Goal: Task Accomplishment & Management: Manage account settings

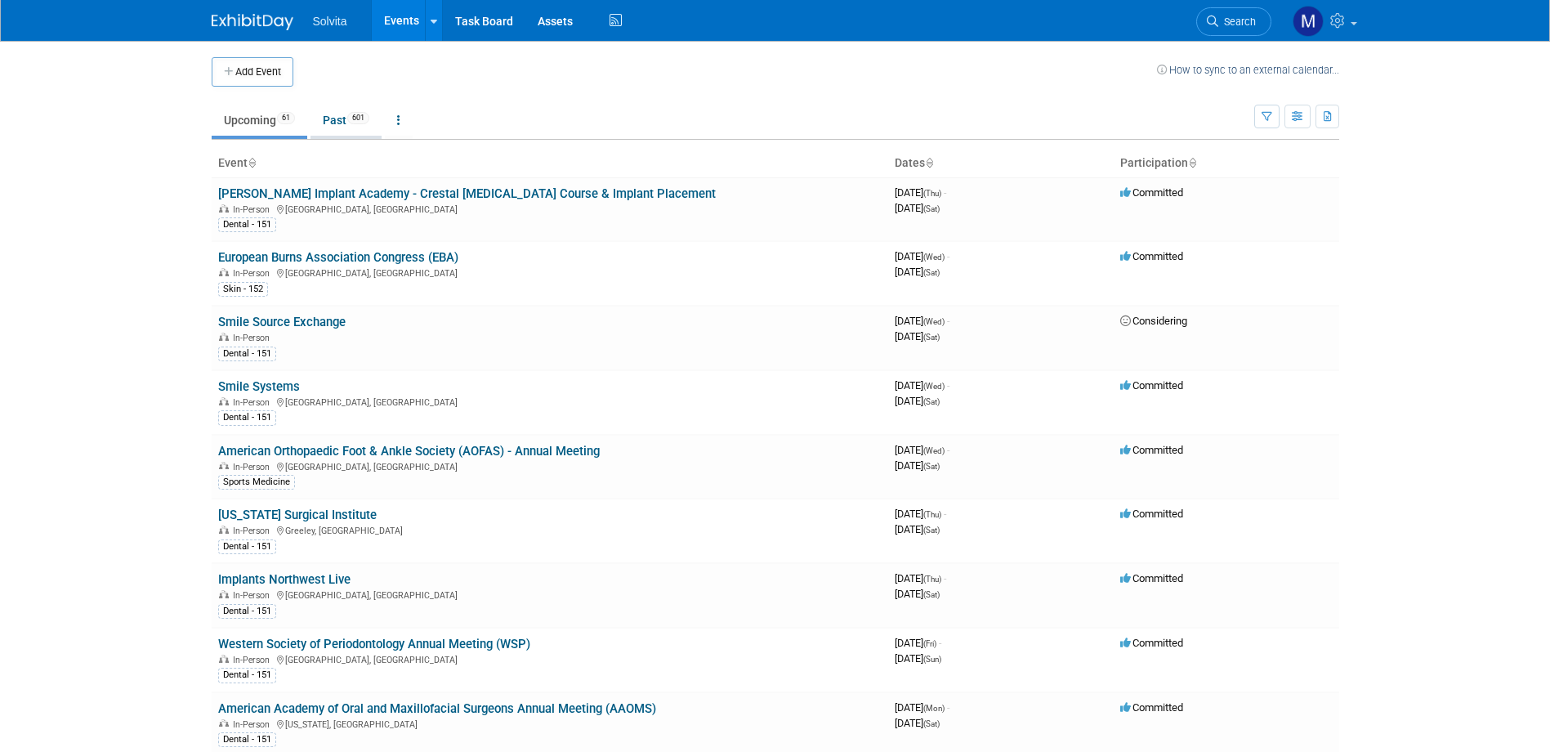
click at [338, 114] on link "Past 601" at bounding box center [346, 120] width 71 height 31
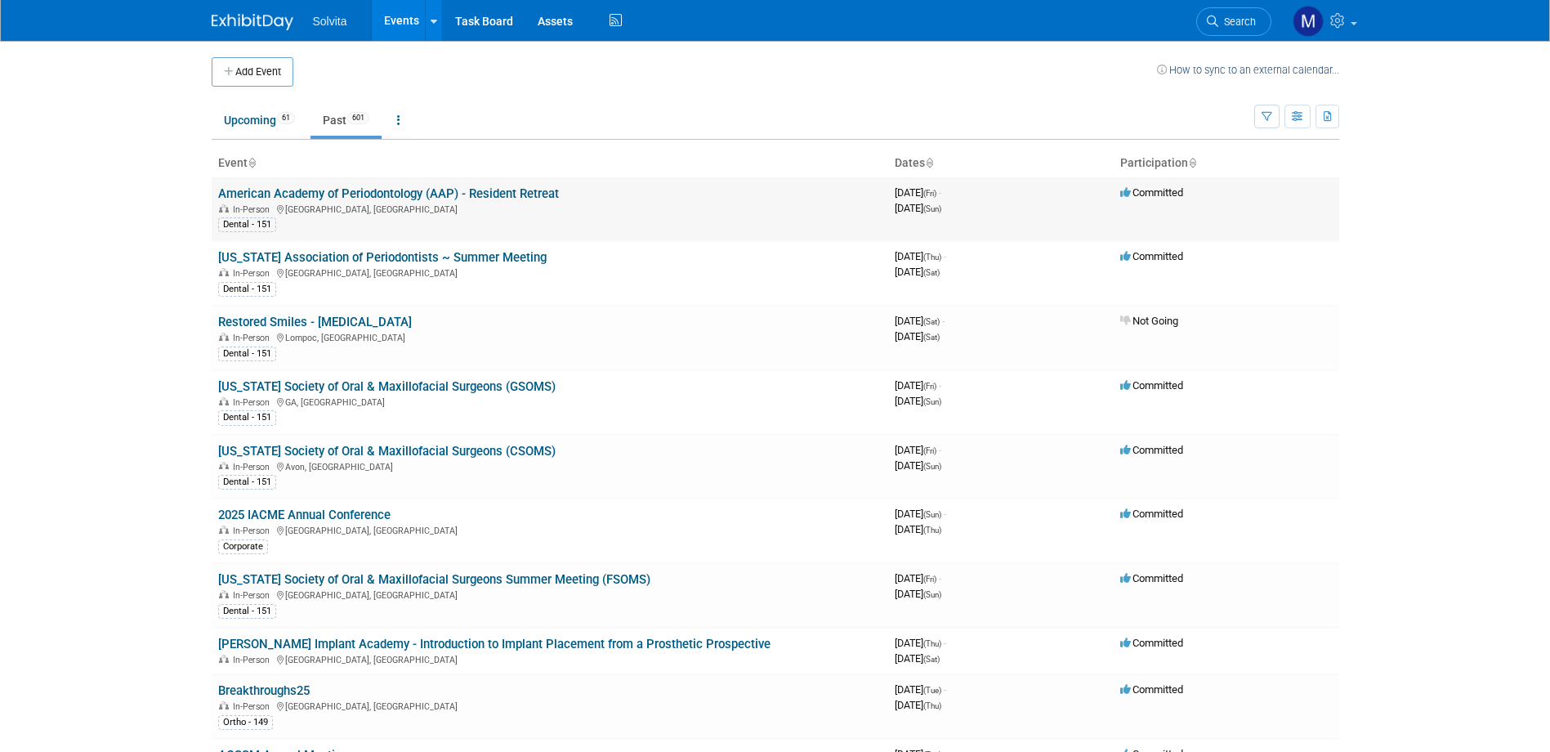
click at [353, 183] on td "American Academy of Periodontology (AAP) - Resident Retreat In-Person San Anton…" at bounding box center [550, 209] width 677 height 64
click at [350, 186] on link "American Academy of Periodontology (AAP) - Resident Retreat" at bounding box center [388, 193] width 341 height 15
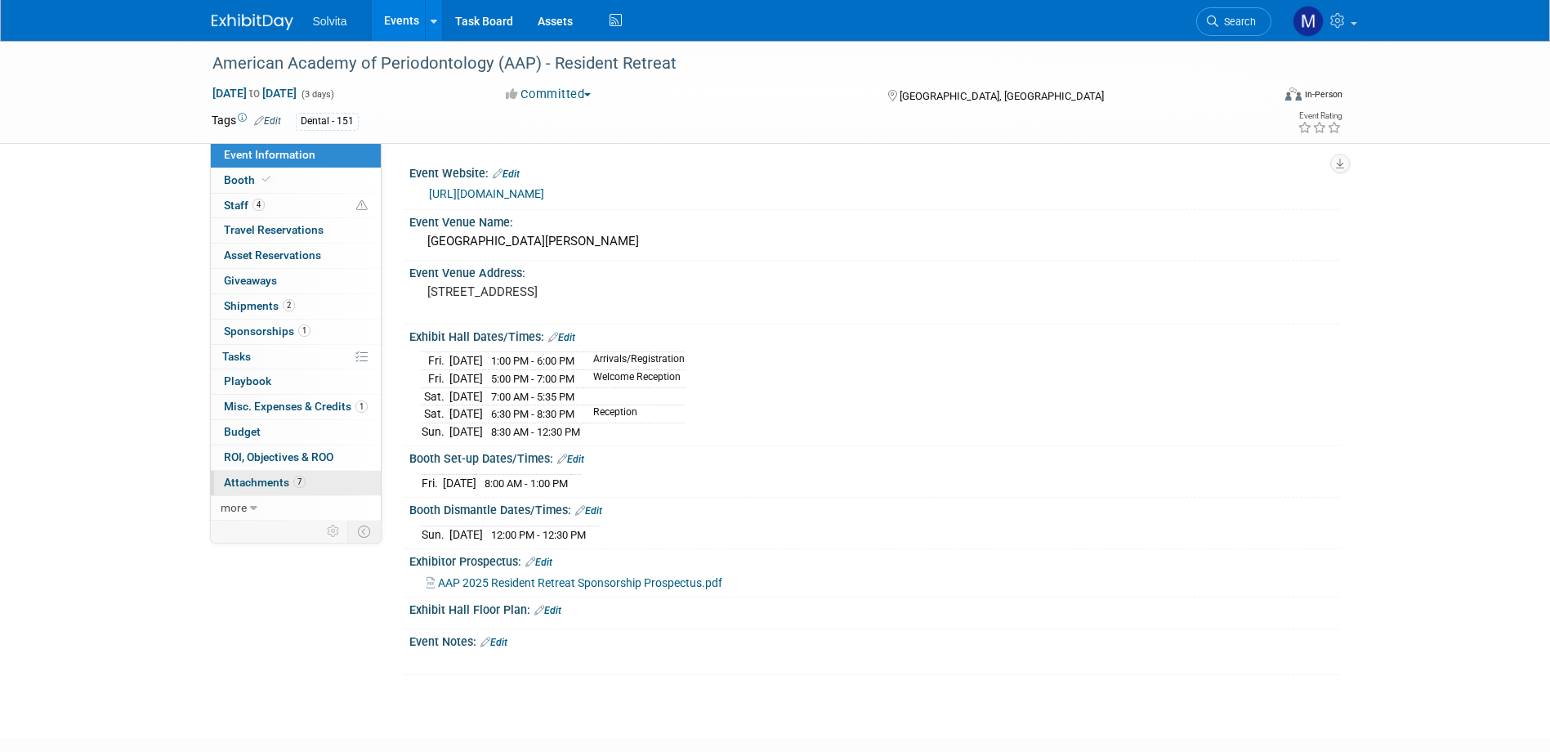
click at [256, 476] on span "Attachments 7" at bounding box center [265, 482] width 82 height 13
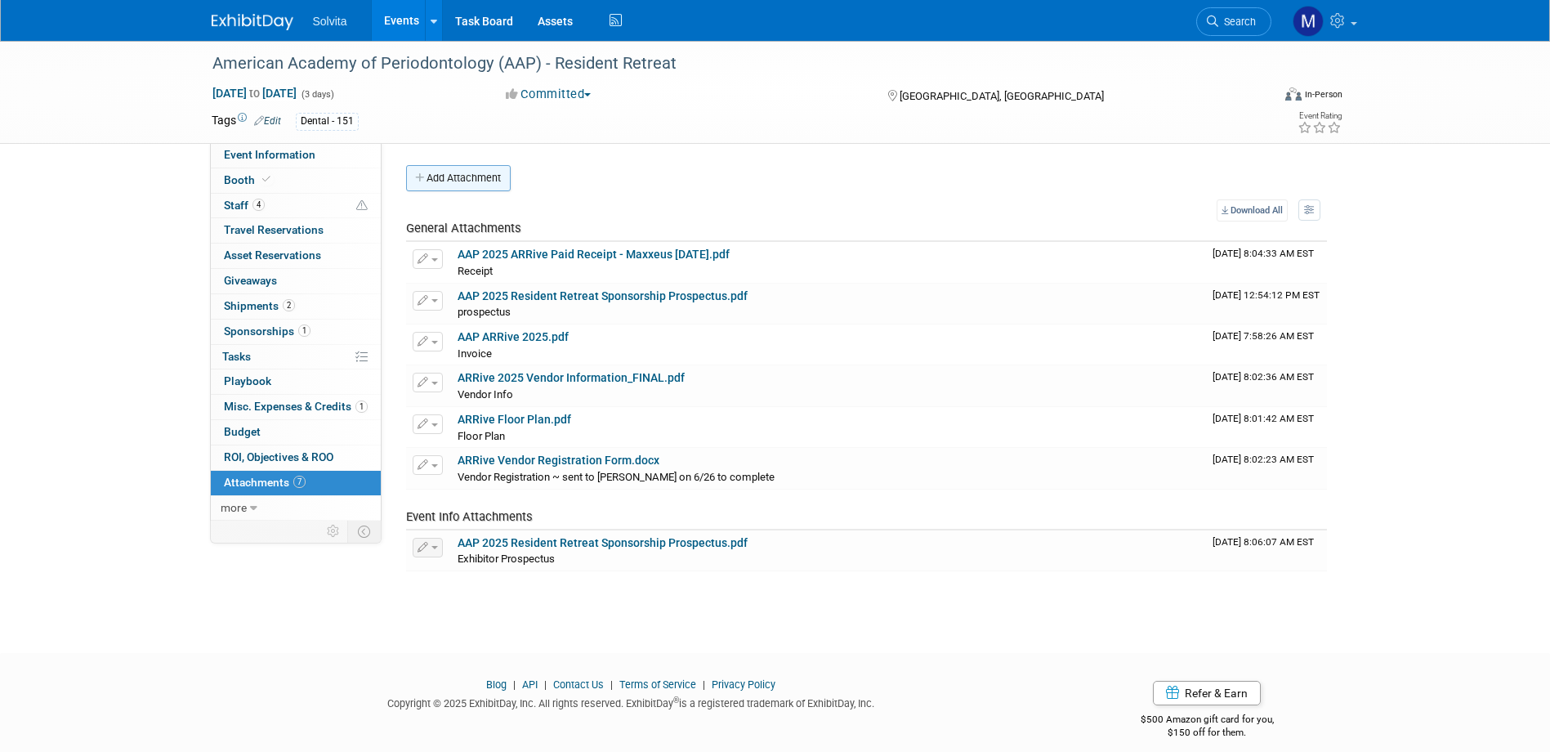
drag, startPoint x: 458, startPoint y: 185, endPoint x: 466, endPoint y: 190, distance: 10.0
click at [458, 185] on button "Add Attachment" at bounding box center [458, 178] width 105 height 26
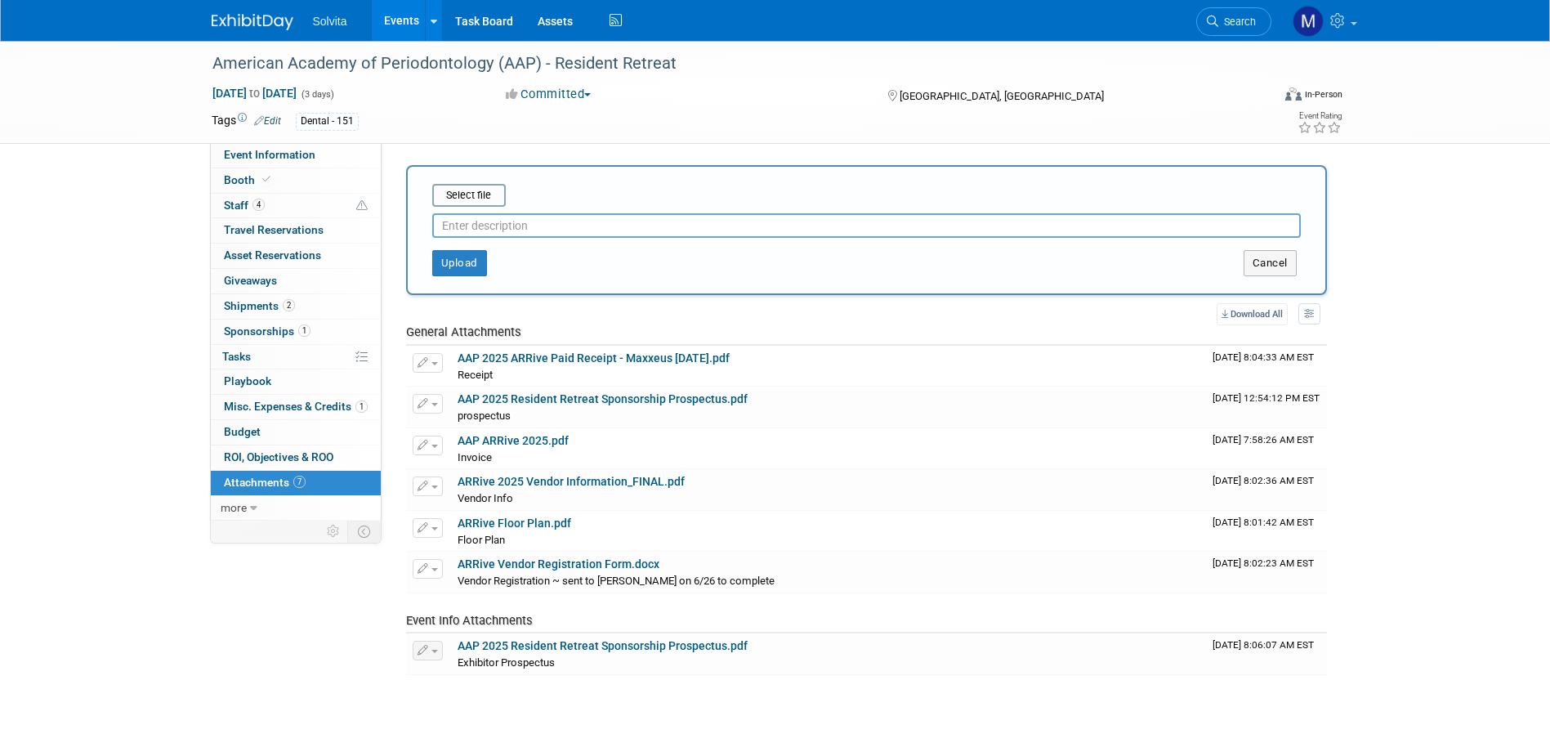
click at [499, 235] on input "text" at bounding box center [866, 225] width 869 height 25
type input "eval"
click at [483, 195] on input "file" at bounding box center [407, 196] width 195 height 20
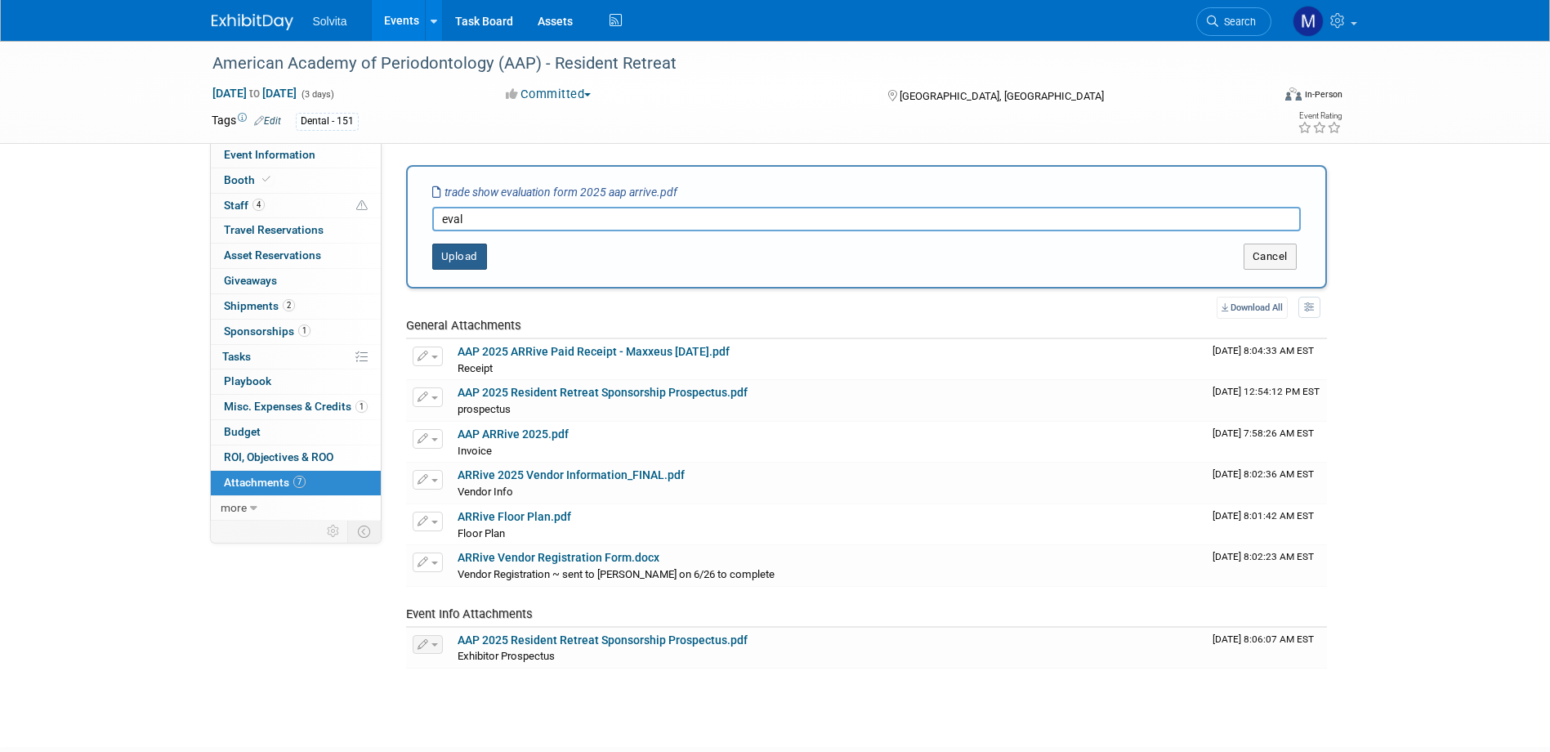
click at [457, 262] on button "Upload" at bounding box center [459, 257] width 55 height 26
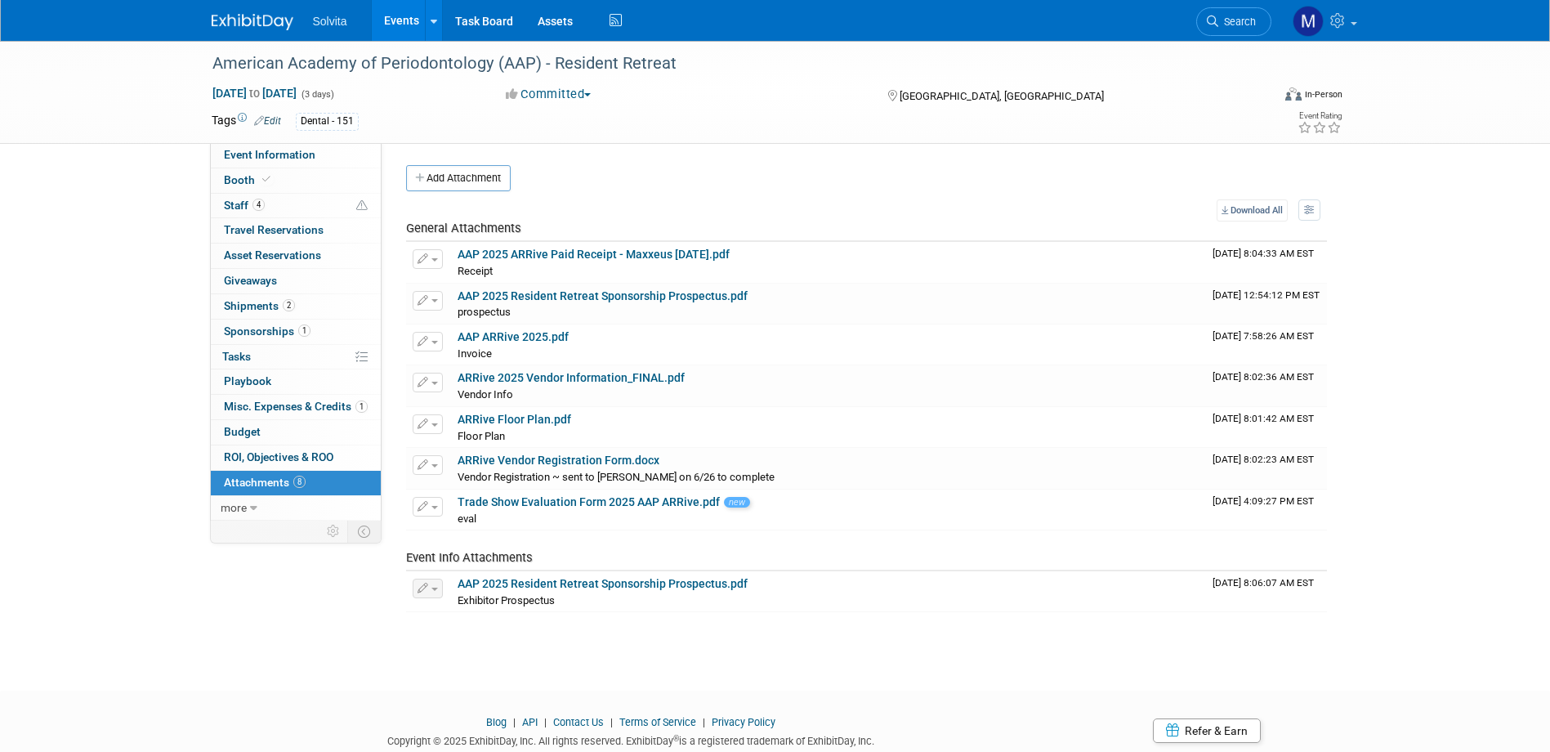
click at [417, 15] on link "Events" at bounding box center [402, 20] width 60 height 41
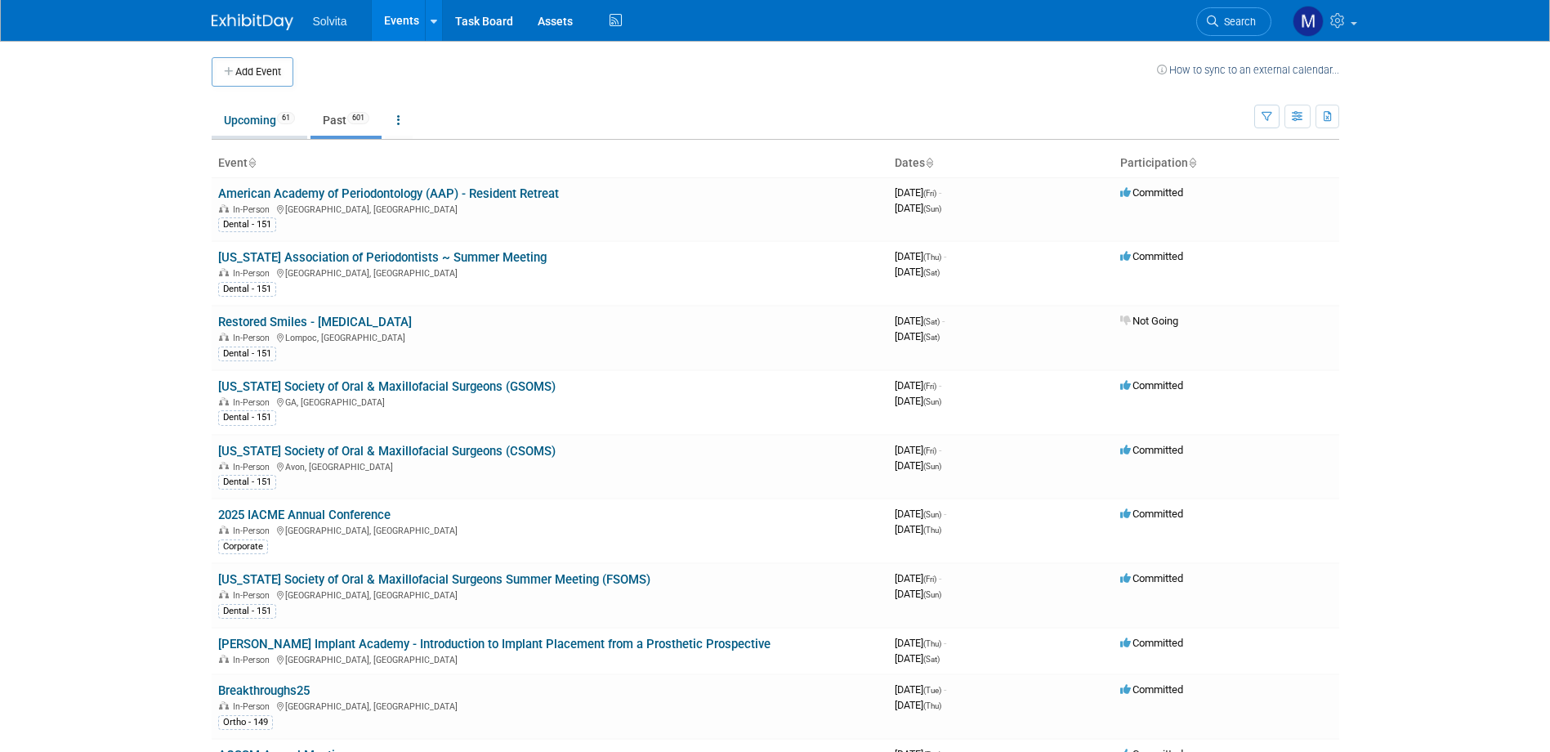
click at [239, 114] on link "Upcoming 61" at bounding box center [260, 120] width 96 height 31
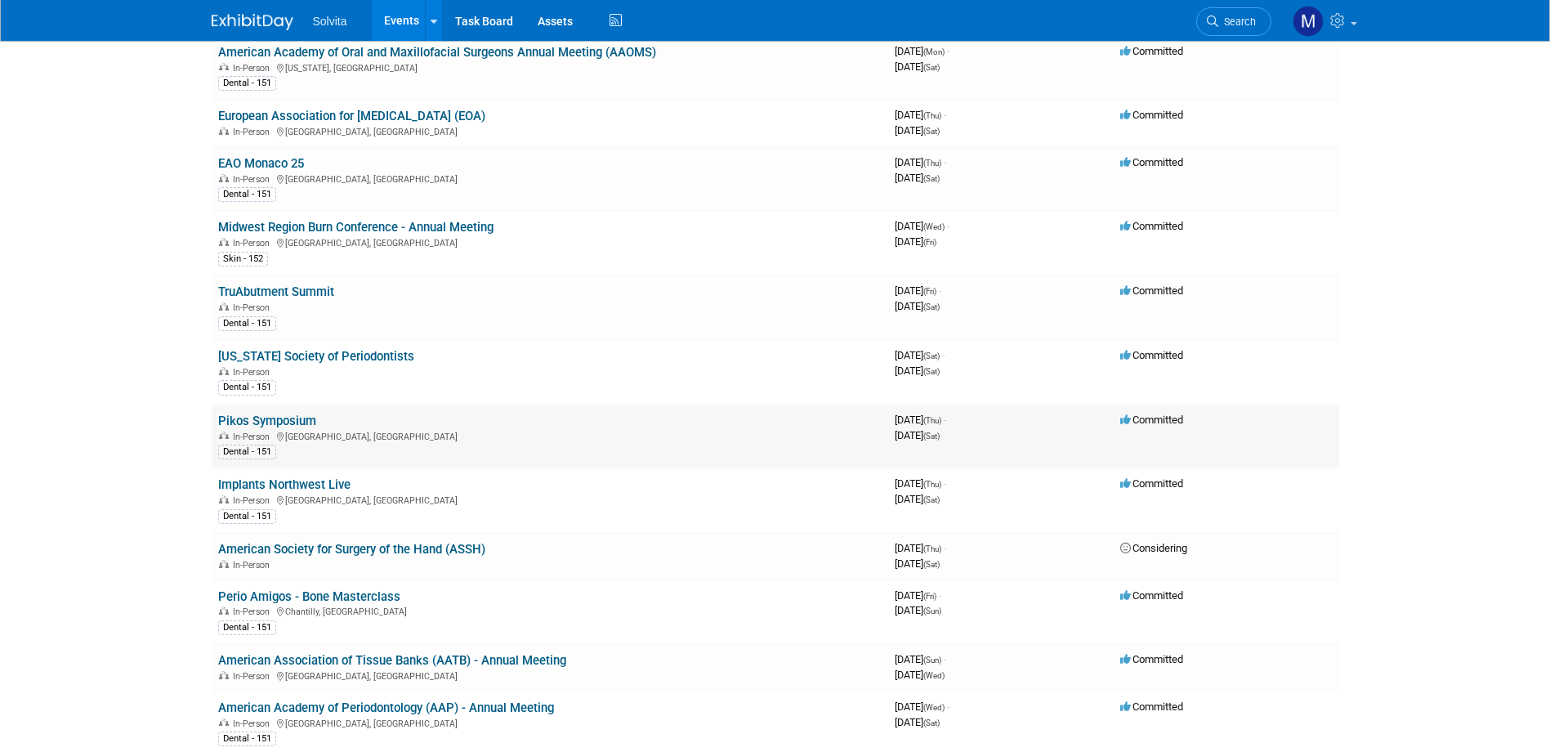
scroll to position [654, 0]
click at [290, 290] on link "TruAbutment Summit" at bounding box center [276, 294] width 116 height 15
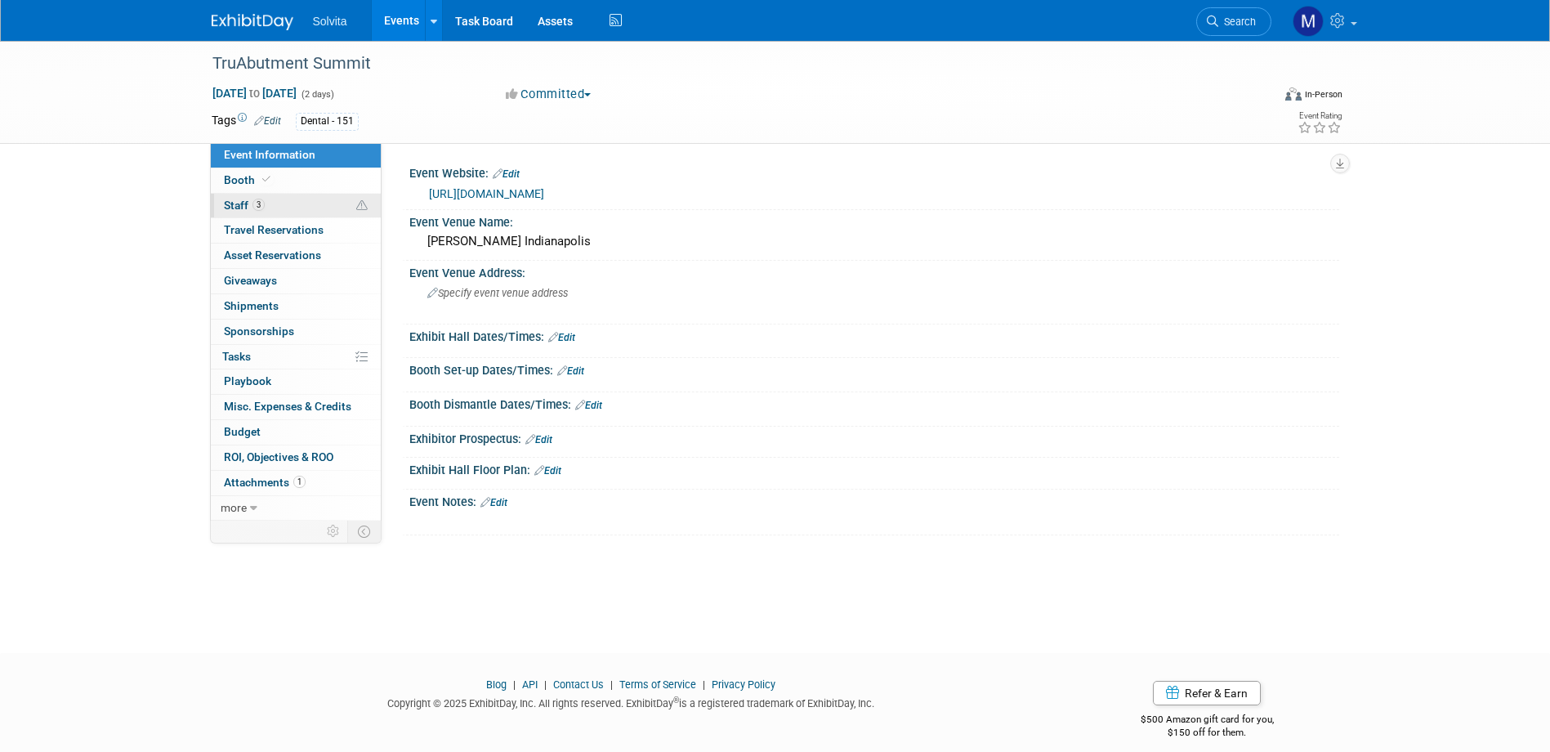
click at [246, 204] on span "Staff 3" at bounding box center [244, 205] width 41 height 13
